Goal: Information Seeking & Learning: Check status

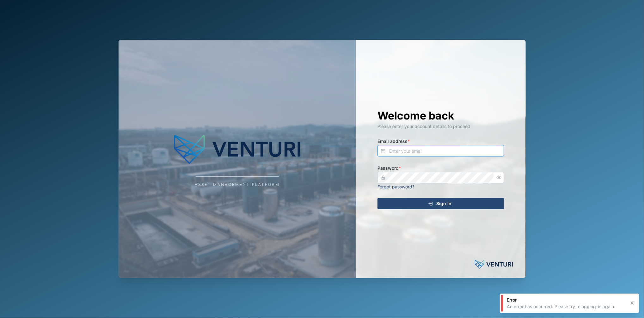
type input "[PERSON_NAME][EMAIL_ADDRESS][DOMAIN_NAME]"
click at [436, 204] on span "Sign In" at bounding box center [443, 203] width 15 height 11
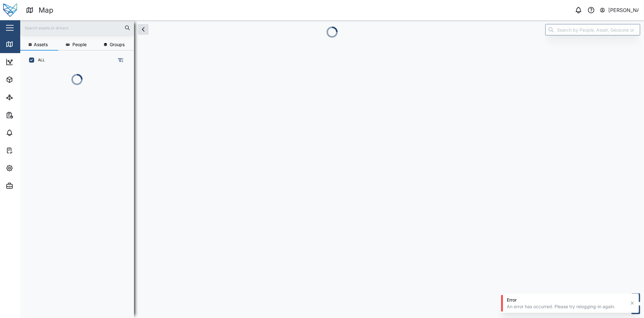
scroll to position [212, 97]
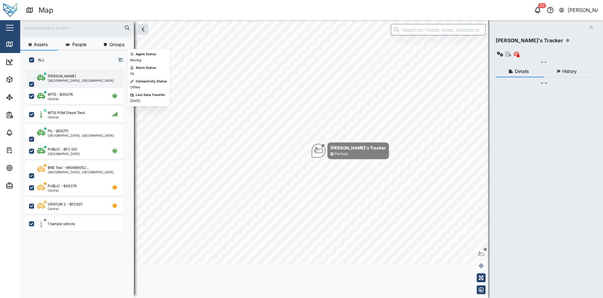
click at [86, 72] on div "Liam Audi [GEOGRAPHIC_DATA], [GEOGRAPHIC_DATA]" at bounding box center [74, 84] width 98 height 29
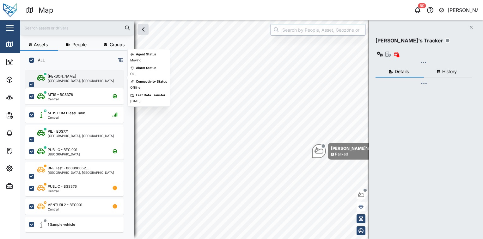
scroll to position [161, 99]
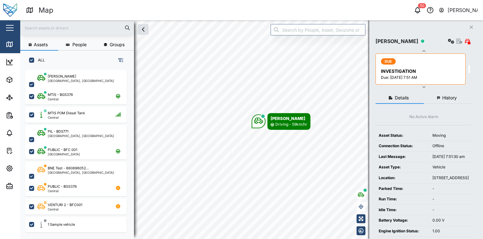
click at [14, 31] on button "button" at bounding box center [9, 27] width 11 height 11
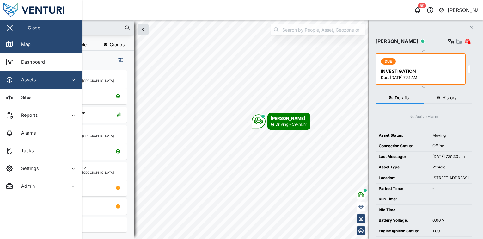
click at [42, 71] on span "Assets" at bounding box center [35, 80] width 58 height 18
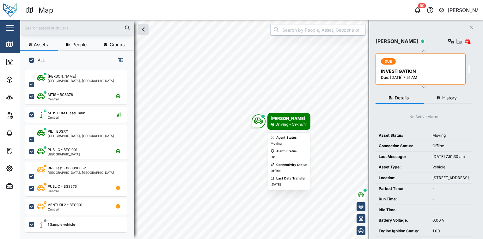
scroll to position [0, 0]
click at [303, 119] on div "[PERSON_NAME]" at bounding box center [288, 118] width 37 height 6
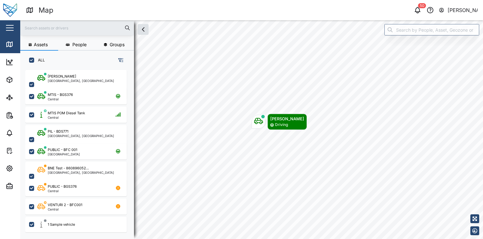
click at [6, 24] on button "button" at bounding box center [9, 27] width 11 height 11
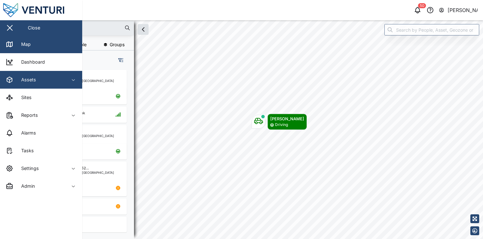
click at [45, 76] on div "Assets" at bounding box center [35, 80] width 58 height 8
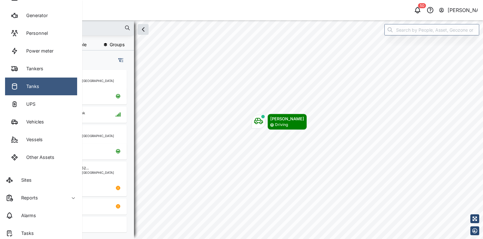
scroll to position [119, 0]
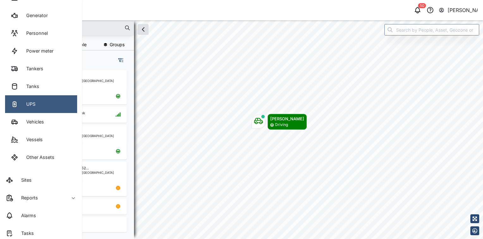
click at [48, 106] on link "UPS" at bounding box center [41, 104] width 72 height 18
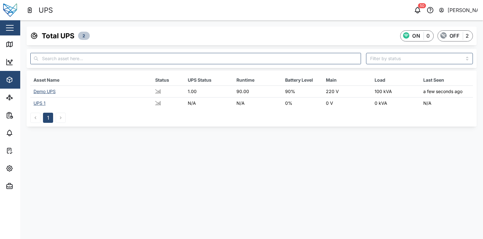
click at [52, 91] on div "Demo UPS" at bounding box center [44, 90] width 22 height 5
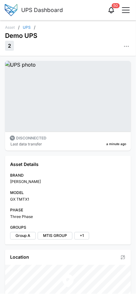
click at [126, 46] on icon "button" at bounding box center [126, 46] width 1 height 1
click at [95, 34] on div "Demo UPS" at bounding box center [68, 35] width 126 height 11
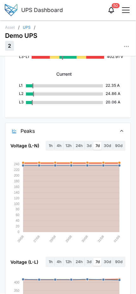
scroll to position [597, 0]
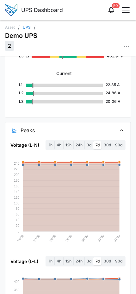
click at [91, 142] on label "3d" at bounding box center [89, 146] width 9 height 8
click at [85, 142] on days "3d" at bounding box center [85, 142] width 0 height 0
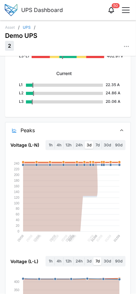
scroll to position [788, 0]
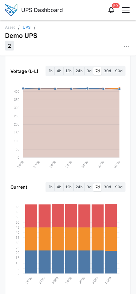
click at [106, 184] on label "30d" at bounding box center [107, 188] width 11 height 8
click at [102, 184] on days "30d" at bounding box center [102, 184] width 0 height 0
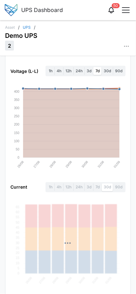
click at [85, 206] on div "Current 1h 4h 12h 24h 3d 7d 30d 90d 26/08 27/08 28/08 29/08 30/08 31/08 01/09 0…" at bounding box center [67, 237] width 115 height 108
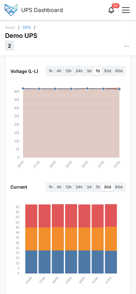
click at [85, 206] on rect at bounding box center [84, 216] width 12 height 23
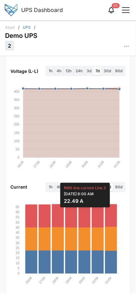
click at [85, 228] on rect at bounding box center [84, 239] width 12 height 23
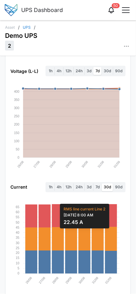
click at [71, 234] on rect at bounding box center [71, 239] width 12 height 23
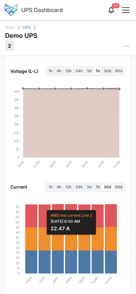
click at [70, 251] on rect at bounding box center [71, 262] width 12 height 23
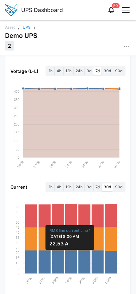
click at [99, 231] on rect at bounding box center [98, 239] width 12 height 23
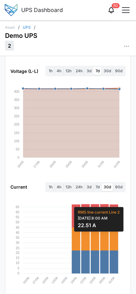
click at [73, 219] on rect at bounding box center [76, 216] width 9 height 23
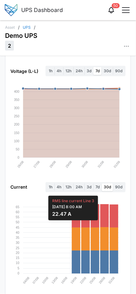
click at [97, 184] on label "7d" at bounding box center [98, 188] width 8 height 8
click at [94, 184] on days "7d" at bounding box center [94, 184] width 0 height 0
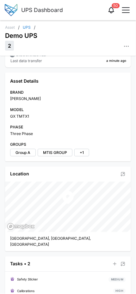
scroll to position [83, 0]
click at [85, 150] on label "+1" at bounding box center [81, 153] width 15 height 8
click at [74, 154] on input "+1" at bounding box center [74, 154] width 0 height 0
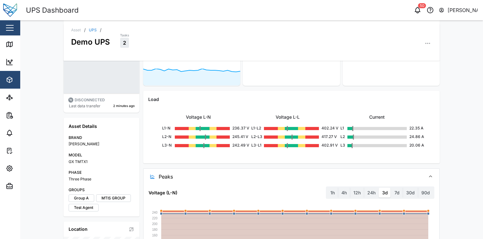
scroll to position [0, 0]
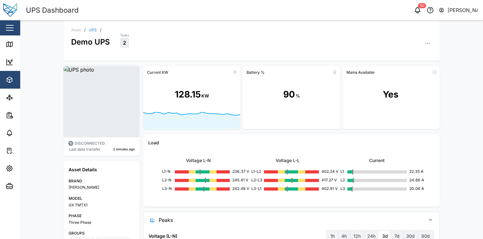
click at [425, 45] on icon "button" at bounding box center [427, 43] width 6 height 6
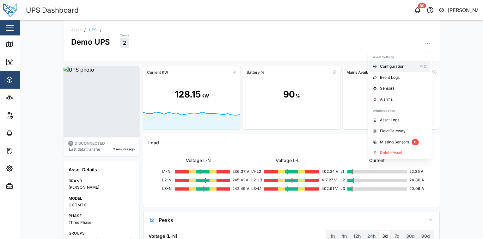
click at [419, 66] on icon at bounding box center [421, 66] width 4 height 4
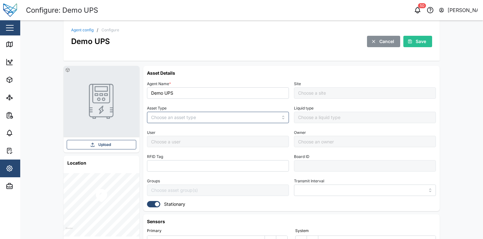
type input "MANUAL"
type input "UPS"
type input "5 minutes"
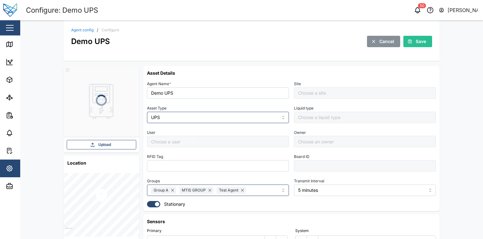
type input "Default Site"
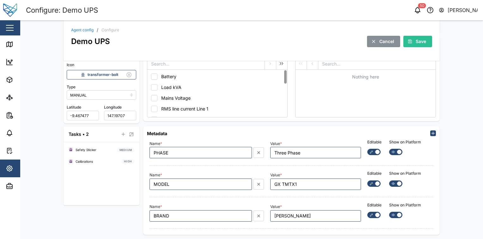
scroll to position [178, 0]
click at [430, 132] on icon "button" at bounding box center [432, 132] width 5 height 5
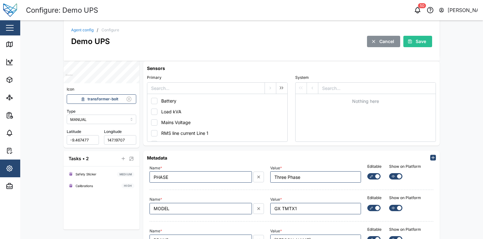
scroll to position [0, 0]
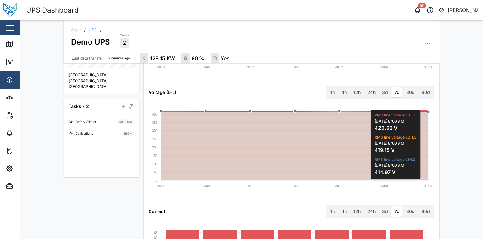
scroll to position [264, 0]
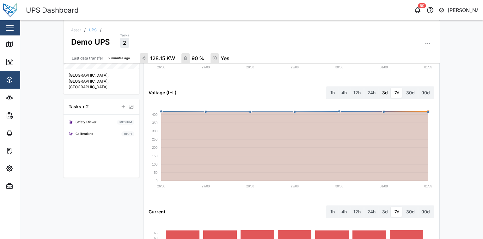
click at [383, 95] on label "3d" at bounding box center [385, 93] width 12 height 10
click at [379, 88] on days "3d" at bounding box center [379, 88] width 0 height 0
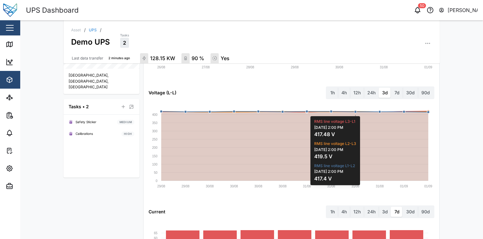
scroll to position [350, 0]
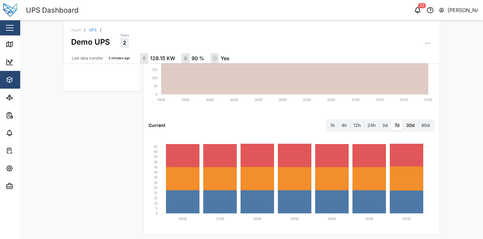
click at [408, 128] on label "30d" at bounding box center [410, 125] width 15 height 10
click at [403, 120] on days "30d" at bounding box center [403, 120] width 0 height 0
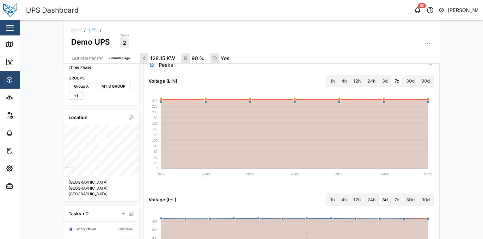
scroll to position [0, 0]
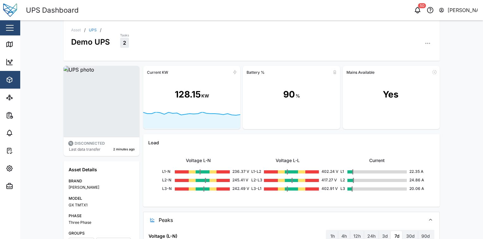
click at [285, 94] on div "90" at bounding box center [289, 95] width 12 height 14
click at [305, 107] on div "90 %" at bounding box center [291, 94] width 97 height 35
click at [385, 95] on div "Yes" at bounding box center [391, 95] width 16 height 14
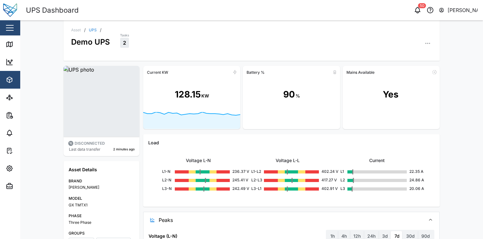
click at [369, 150] on div "Voltage L-N L1-N 236.37 V L2-N 245.41 V L3-N 242.49 V Voltage L-L L1-L2 402.24 …" at bounding box center [287, 173] width 279 height 55
click at [260, 151] on div "Voltage L-N L1-N 236.37 V L2-N 245.41 V L3-N 242.49 V Voltage L-L L1-L2 402.24 …" at bounding box center [287, 173] width 279 height 55
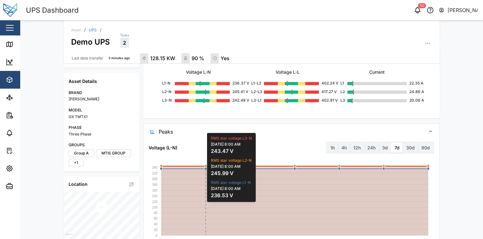
scroll to position [91, 0]
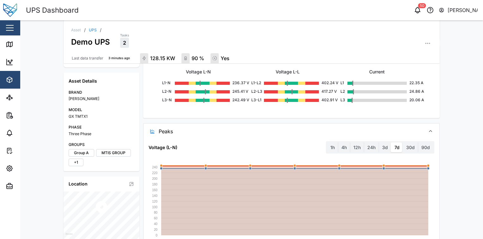
click at [236, 143] on div "Voltage (L-N) 1h 4h 12h 24h 3d 7d 30d 90d" at bounding box center [292, 147] width 286 height 13
click at [262, 130] on span "Peaks" at bounding box center [290, 131] width 262 height 16
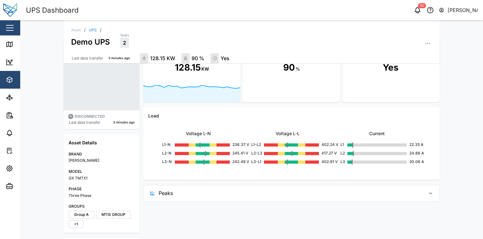
scroll to position [0, 0]
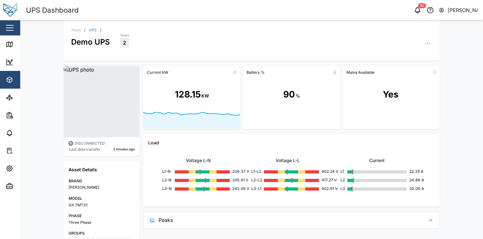
click at [97, 144] on div "DISCONNECTED" at bounding box center [90, 143] width 30 height 6
click at [92, 149] on div "Last data transfer" at bounding box center [85, 149] width 32 height 6
click at [121, 149] on div "3 minutes ago" at bounding box center [123, 149] width 21 height 5
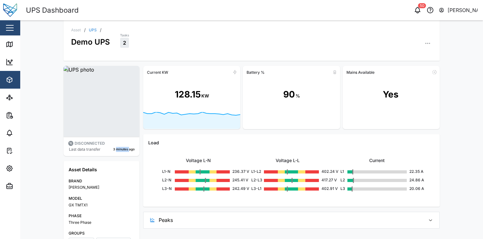
click at [121, 149] on div "3 minutes ago" at bounding box center [123, 149] width 21 height 5
click at [86, 144] on div "DISCONNECTED" at bounding box center [90, 143] width 30 height 6
click at [87, 150] on div "Last data transfer" at bounding box center [85, 149] width 32 height 6
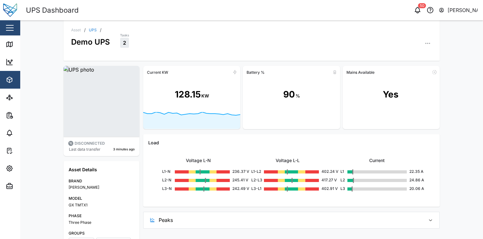
click at [87, 150] on div "Last data transfer" at bounding box center [85, 149] width 32 height 6
click at [126, 149] on div "3 minutes ago" at bounding box center [123, 149] width 21 height 5
click at [126, 154] on div "DISCONNECTED Last data transfer 3 minutes ago" at bounding box center [102, 145] width 76 height 19
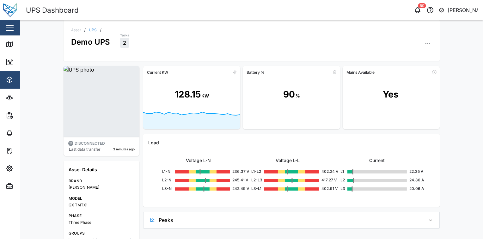
click at [95, 143] on div "DISCONNECTED" at bounding box center [90, 143] width 30 height 6
click at [100, 154] on div "DISCONNECTED Last data transfer 3 minutes ago" at bounding box center [102, 145] width 76 height 19
click at [311, 219] on span "Peaks" at bounding box center [290, 220] width 262 height 16
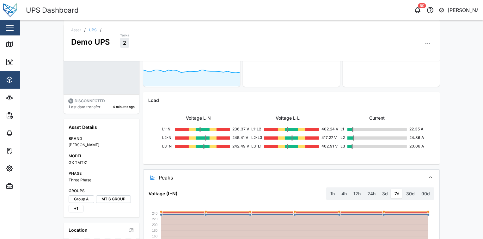
scroll to position [42, 0]
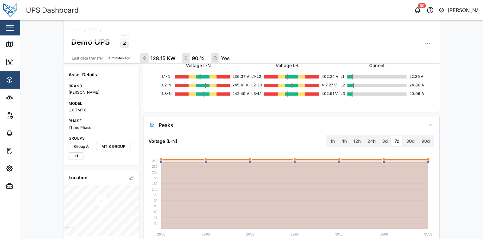
scroll to position [99, 0]
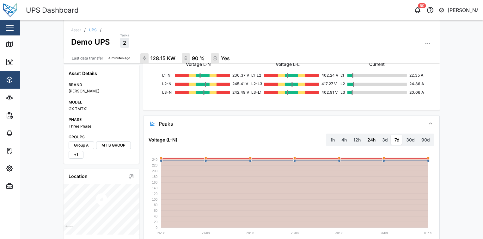
click at [369, 139] on label "24h" at bounding box center [371, 140] width 15 height 10
click at [364, 135] on hours "24h" at bounding box center [364, 135] width 0 height 0
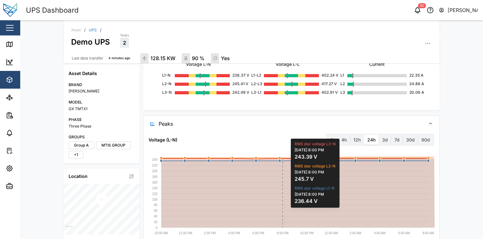
scroll to position [121, 0]
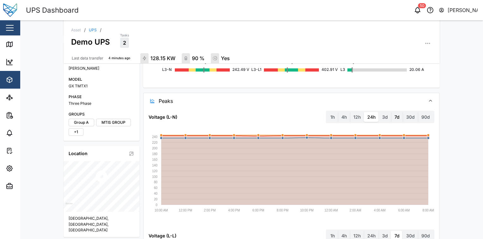
click at [391, 114] on label "7d" at bounding box center [396, 117] width 11 height 10
click at [391, 112] on days "7d" at bounding box center [391, 112] width 0 height 0
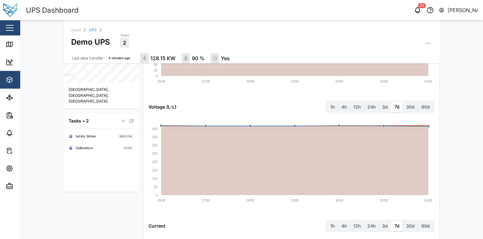
scroll to position [252, 0]
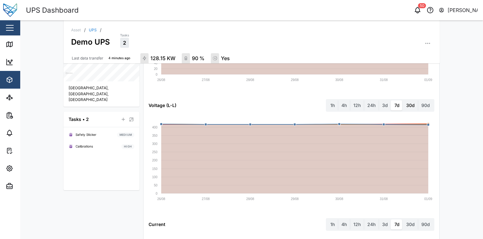
click at [407, 106] on label "30d" at bounding box center [410, 105] width 15 height 10
click at [403, 100] on days "30d" at bounding box center [403, 100] width 0 height 0
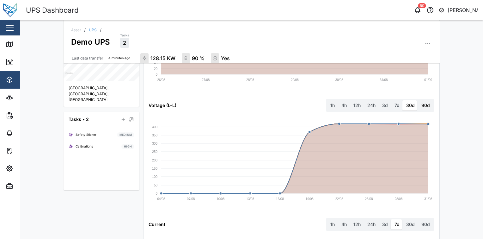
click at [426, 106] on label "90d" at bounding box center [425, 105] width 15 height 10
click at [418, 100] on days "90d" at bounding box center [418, 100] width 0 height 0
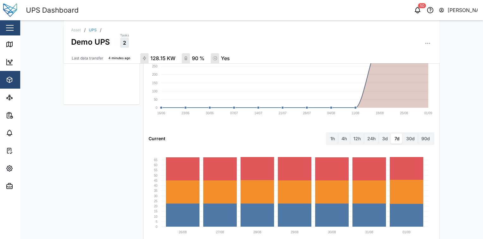
scroll to position [350, 0]
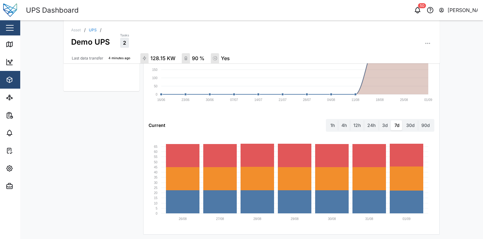
click at [381, 130] on div "1h 4h 12h 24h 3d 7d 30d 90d" at bounding box center [380, 125] width 108 height 13
click at [382, 128] on label "3d" at bounding box center [385, 125] width 12 height 10
click at [379, 120] on days "3d" at bounding box center [379, 120] width 0 height 0
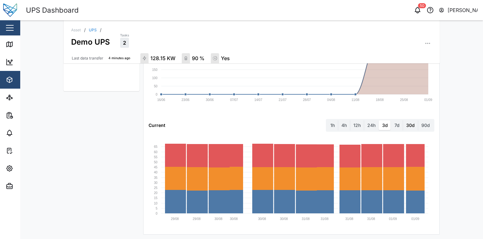
click at [414, 125] on label "30d" at bounding box center [410, 125] width 15 height 10
click at [403, 120] on days "30d" at bounding box center [403, 120] width 0 height 0
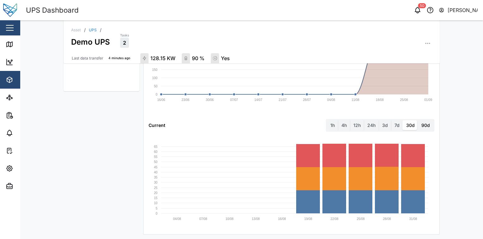
click at [421, 123] on label "90d" at bounding box center [425, 125] width 15 height 10
click at [418, 120] on days "90d" at bounding box center [418, 120] width 0 height 0
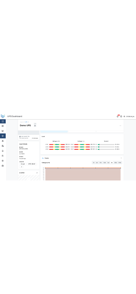
scroll to position [0, 0]
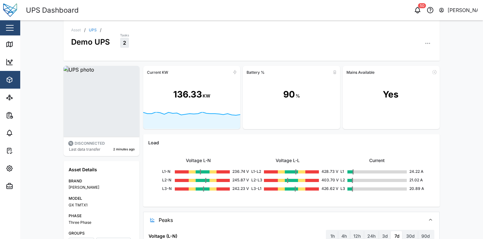
click at [93, 30] on link "UPS" at bounding box center [93, 30] width 8 height 4
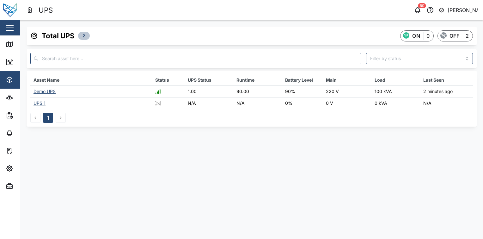
drag, startPoint x: 207, startPoint y: 145, endPoint x: 152, endPoint y: 137, distance: 55.5
click at [152, 137] on main "Total UPS 2 ON 0 OFF 2 Asset Name Status UPS Status Runtime Battery Level Main …" at bounding box center [251, 129] width 463 height 218
click at [188, 60] on input "text" at bounding box center [195, 58] width 330 height 11
type input "asd"
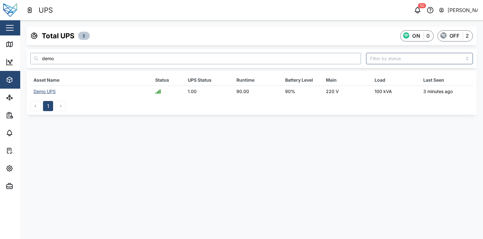
type input "demo"
click at [399, 56] on input "search" at bounding box center [419, 58] width 107 height 11
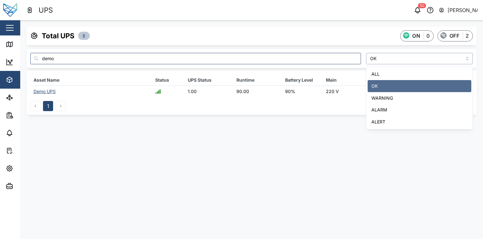
click at [431, 56] on input "OK" at bounding box center [419, 58] width 107 height 11
type input "ALL"
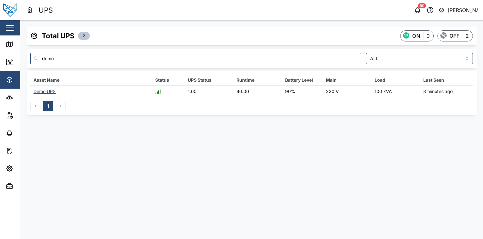
click at [290, 51] on div "demo" at bounding box center [196, 58] width 336 height 16
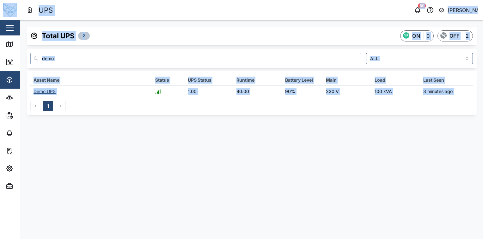
click at [279, 58] on input "demo" at bounding box center [195, 58] width 330 height 11
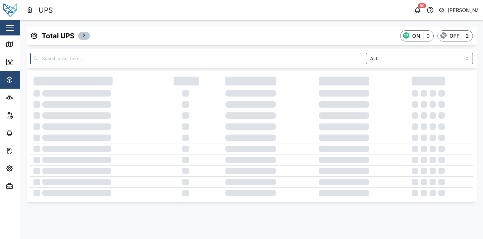
click at [290, 35] on div "Total UPS 2 ON 0 OFF 2" at bounding box center [251, 35] width 442 height 11
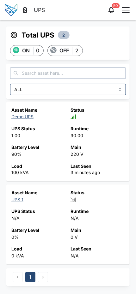
click at [74, 74] on input "text" at bounding box center [68, 73] width 116 height 11
click at [51, 91] on input "ALL" at bounding box center [68, 89] width 116 height 11
click at [93, 90] on input "OK" at bounding box center [68, 89] width 116 height 11
click at [90, 88] on input "ALL" at bounding box center [68, 89] width 116 height 11
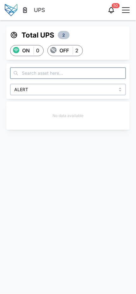
click at [100, 88] on input "ALERT" at bounding box center [68, 89] width 116 height 11
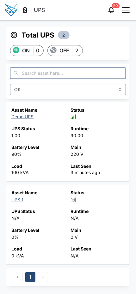
click at [107, 91] on input "OK" at bounding box center [68, 89] width 116 height 11
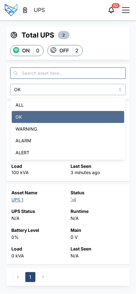
type input "ALL"
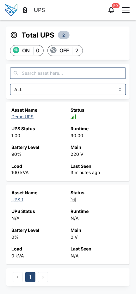
click at [58, 74] on input "text" at bounding box center [68, 73] width 116 height 11
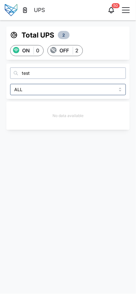
type input "test"
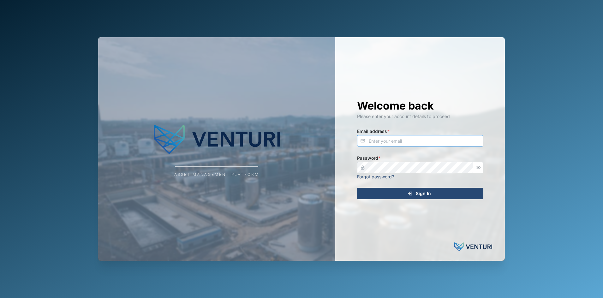
type input "fe-test-admin@venturi.io"
click at [417, 192] on span "Sign In" at bounding box center [423, 193] width 15 height 11
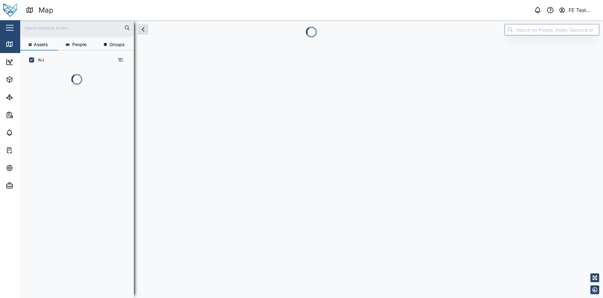
scroll to position [192, 98]
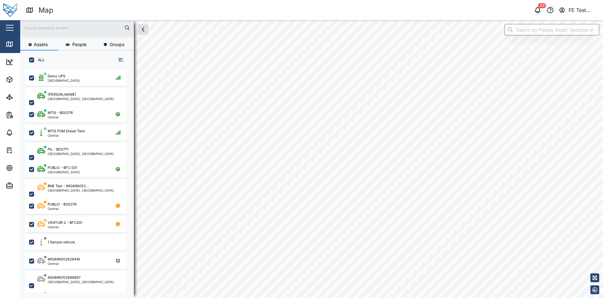
click at [18, 31] on div "Close" at bounding box center [41, 27] width 82 height 15
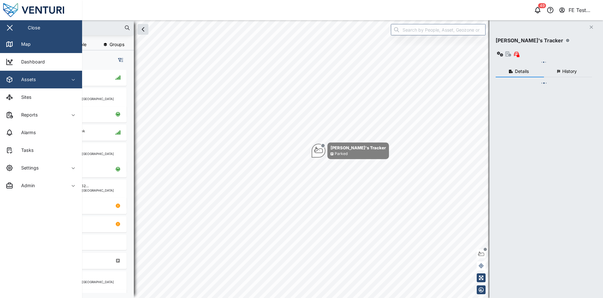
click at [52, 79] on div "Assets" at bounding box center [35, 80] width 58 height 8
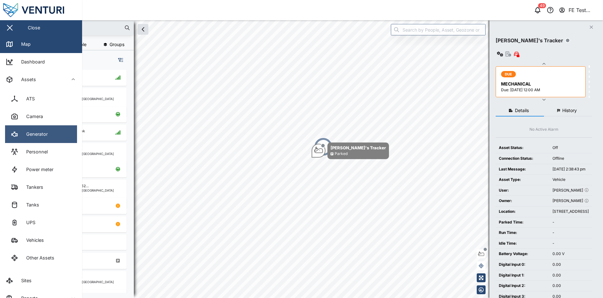
click at [55, 133] on link "Generator" at bounding box center [41, 134] width 72 height 18
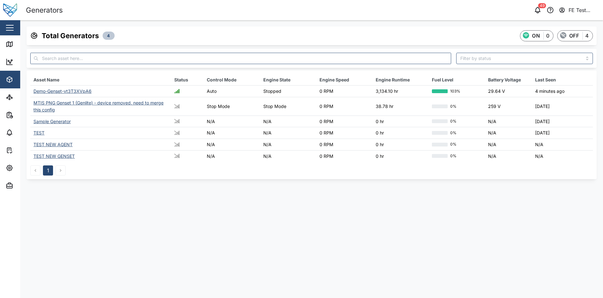
click at [64, 90] on div "Demo-Genset-vt3T3XVpA6" at bounding box center [62, 90] width 58 height 5
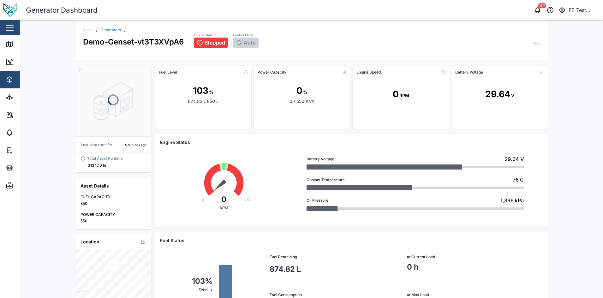
click at [533, 43] on icon "button" at bounding box center [536, 43] width 6 height 6
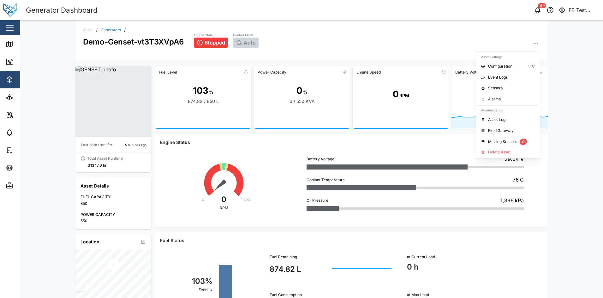
click at [555, 95] on div "Asset / Generators / Demo-Genset-vt3T3XVpA6 Engine State Stopped Control Mode A…" at bounding box center [311, 159] width 583 height 278
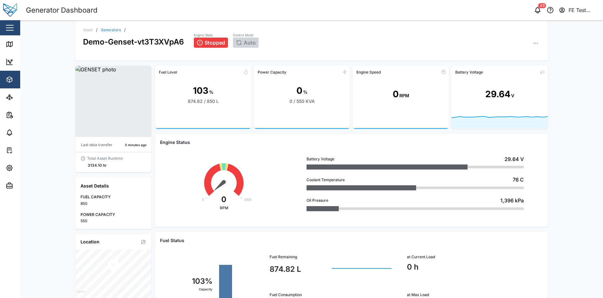
click at [535, 47] on button "button" at bounding box center [536, 43] width 9 height 9
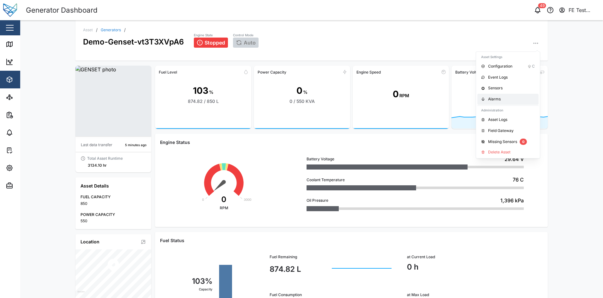
click at [564, 93] on div "Asset / Generators / Demo-Genset-vt3T3XVpA6 Engine State Stopped Control Mode A…" at bounding box center [311, 159] width 583 height 278
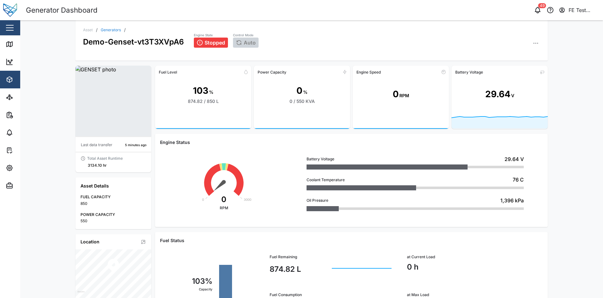
click at [250, 166] on div "0 RPM 0 0 3000" at bounding box center [224, 184] width 128 height 76
click at [306, 143] on div "Engine Status" at bounding box center [351, 142] width 383 height 7
